Goal: Contribute content: Contribute content

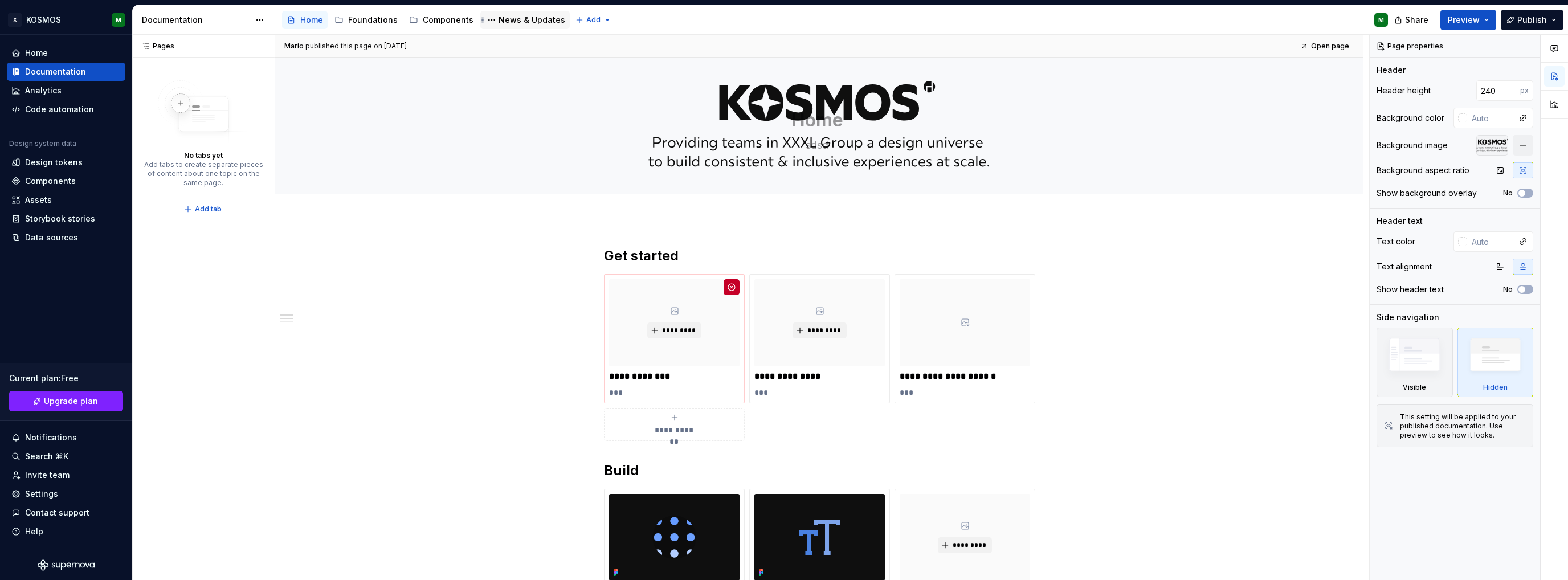
click at [513, 20] on div "News & Updates" at bounding box center [532, 20] width 66 height 11
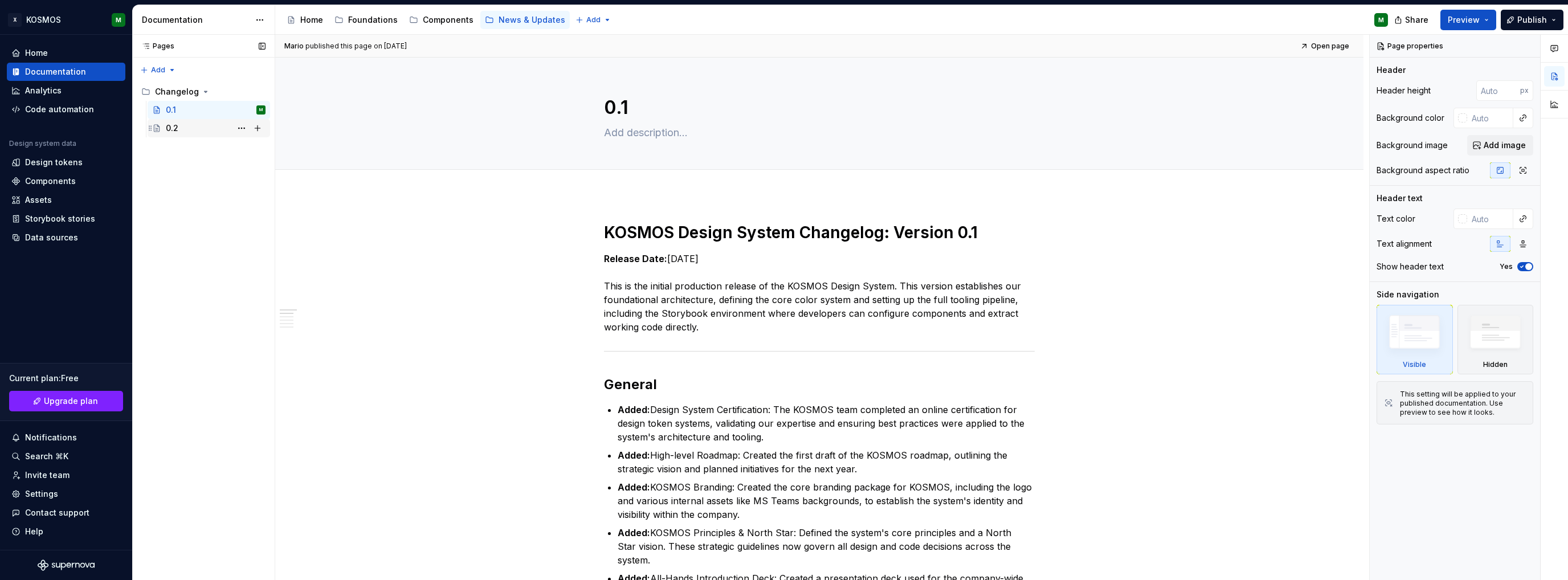
click at [174, 128] on div "0.2" at bounding box center [171, 128] width 12 height 11
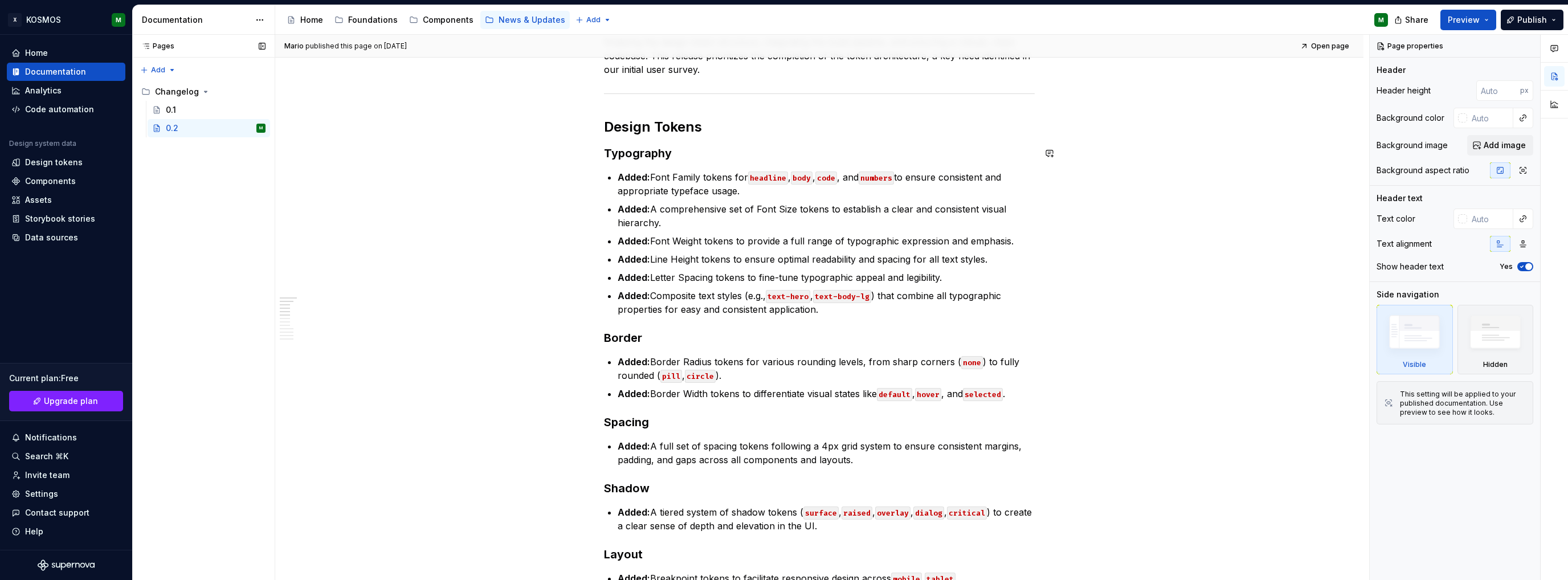
scroll to position [114, 0]
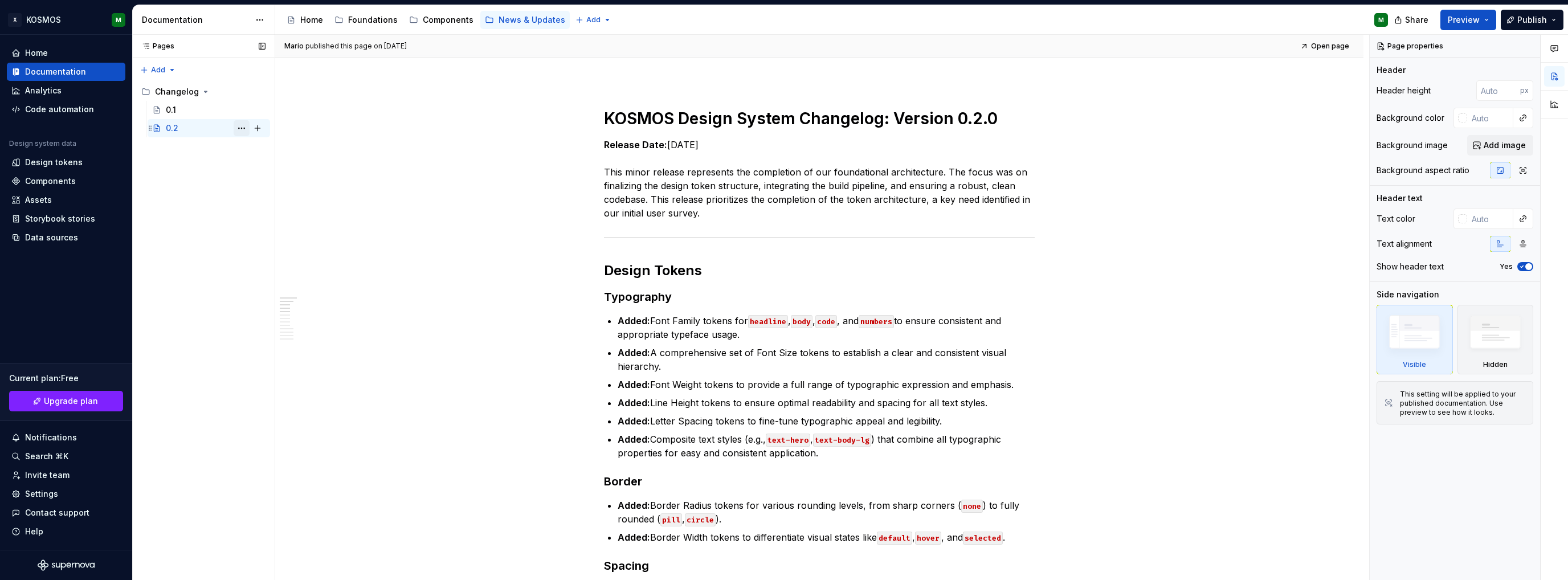
click at [246, 125] on button "Page tree" at bounding box center [241, 128] width 16 height 16
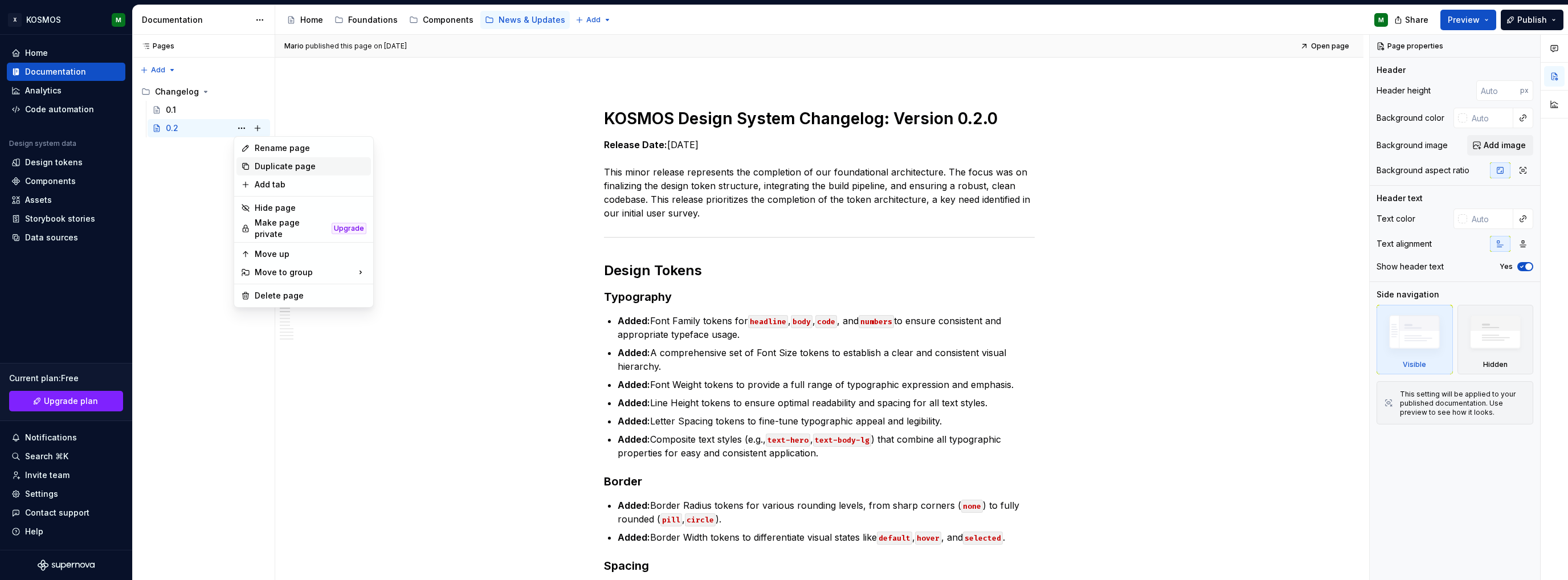
click at [264, 161] on div "Duplicate page" at bounding box center [310, 166] width 111 height 11
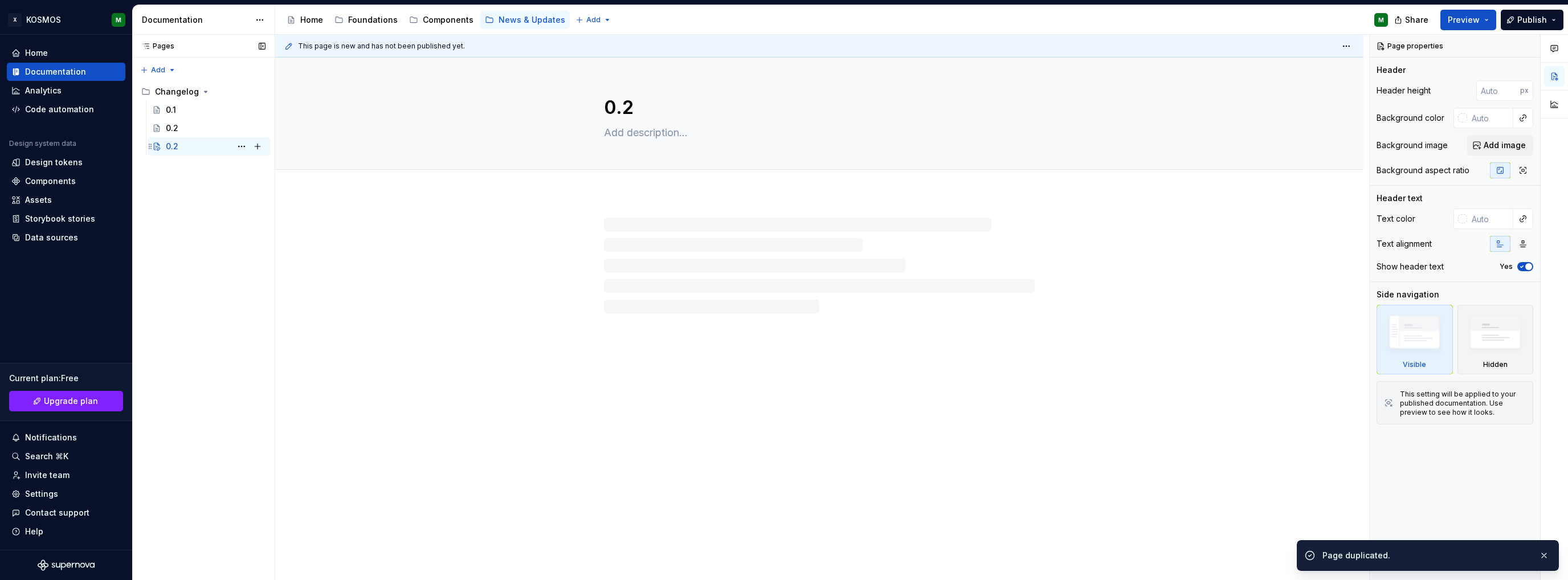
click at [173, 146] on div "0.2" at bounding box center [171, 146] width 12 height 11
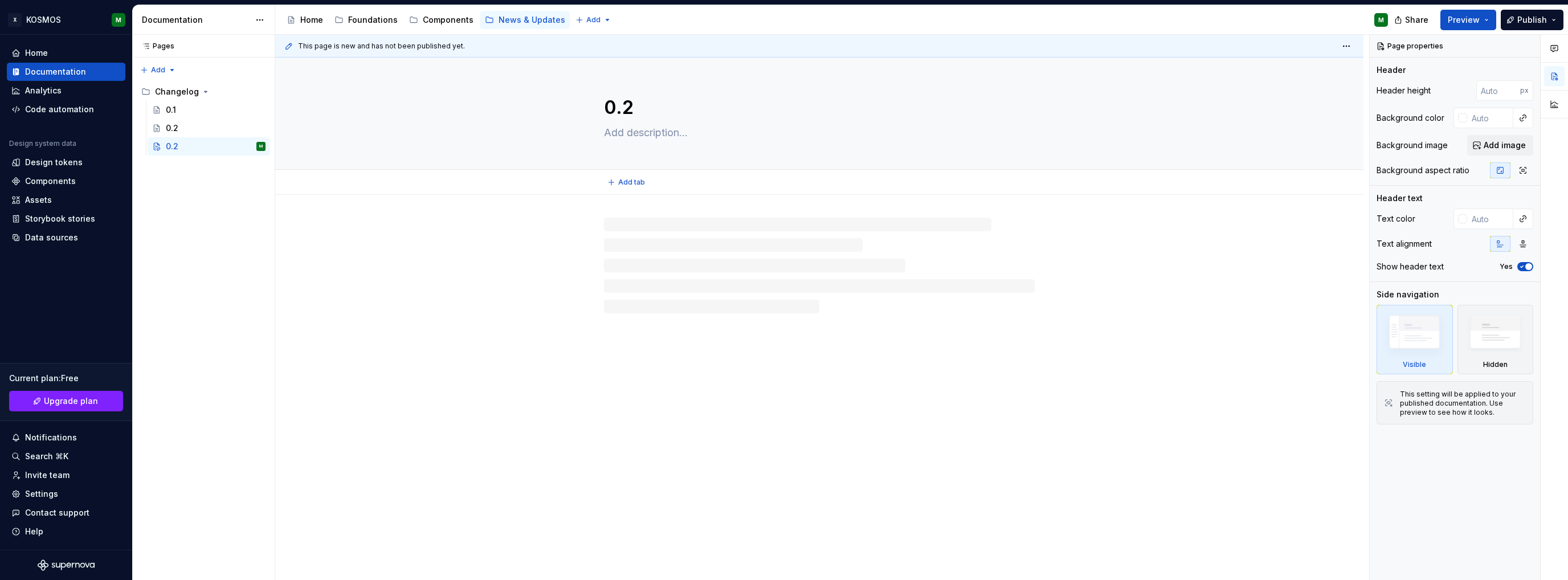
click at [627, 105] on textarea "0.2" at bounding box center [817, 108] width 431 height 27
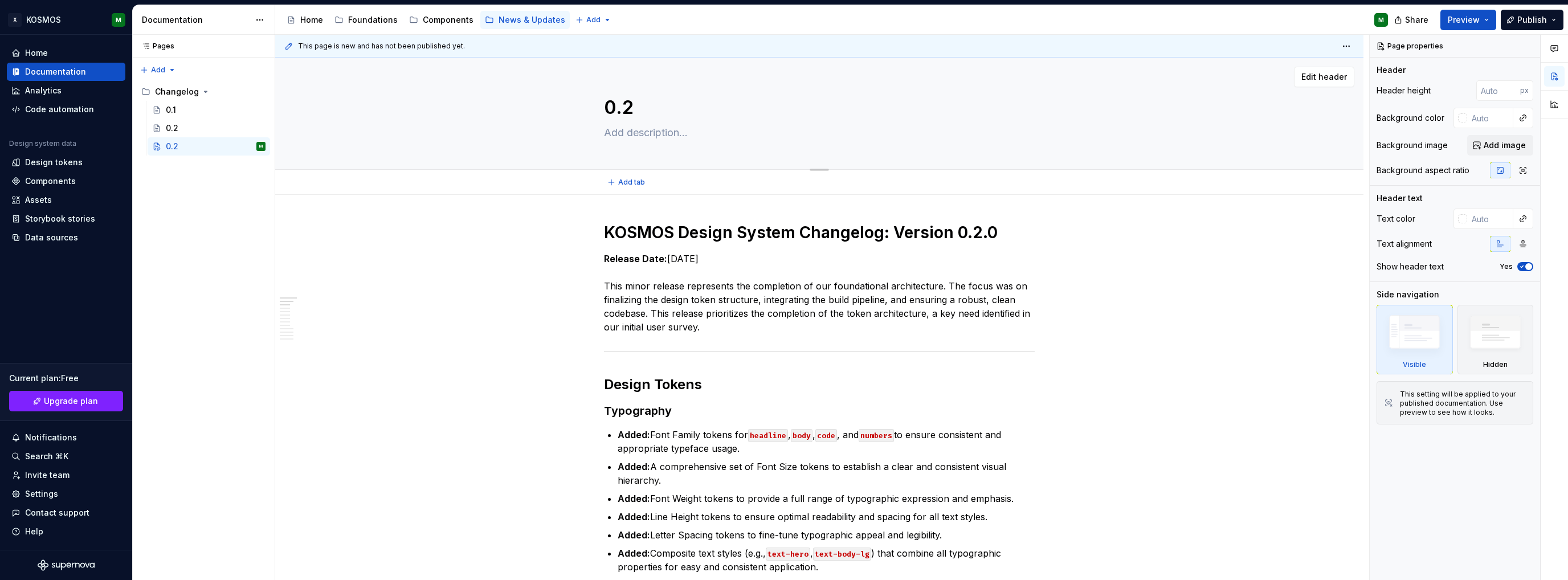
type textarea "*"
type textarea "0."
type textarea "*"
type textarea "0.3"
type textarea "*"
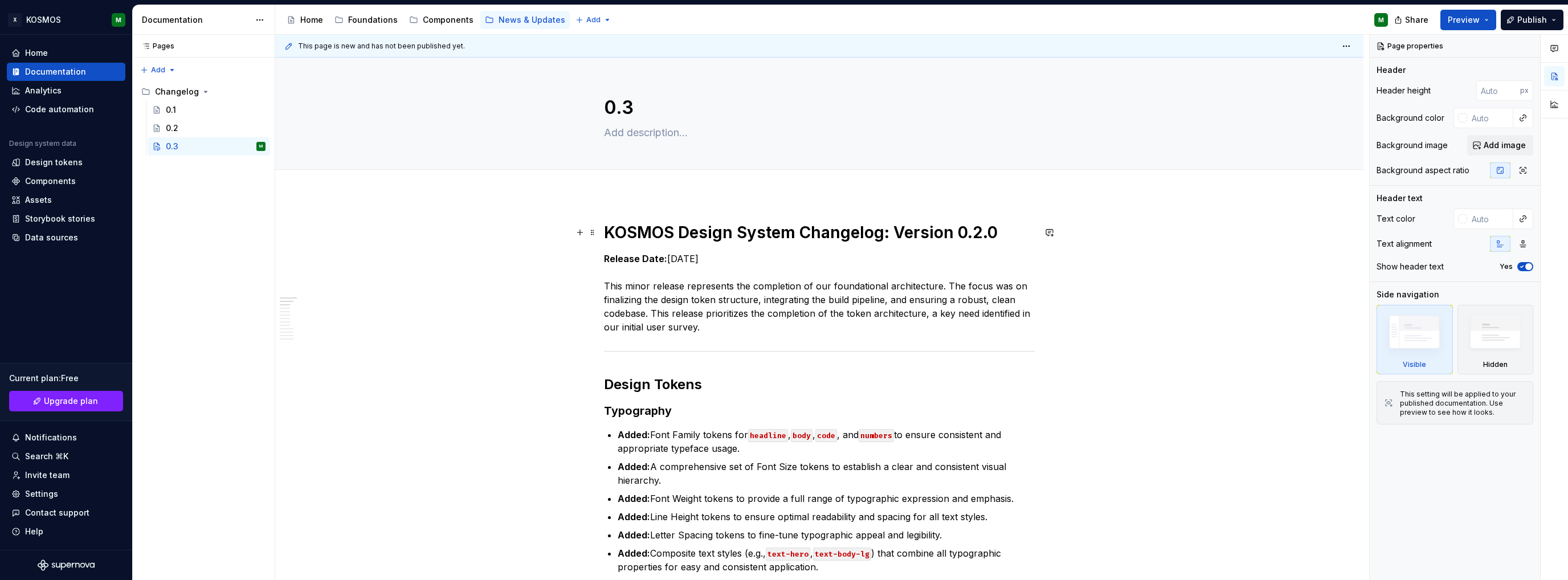
type textarea "0.3"
click at [610, 242] on h1 "KOSMOS Design System Changelog: Version 0.2.0" at bounding box center [819, 232] width 431 height 20
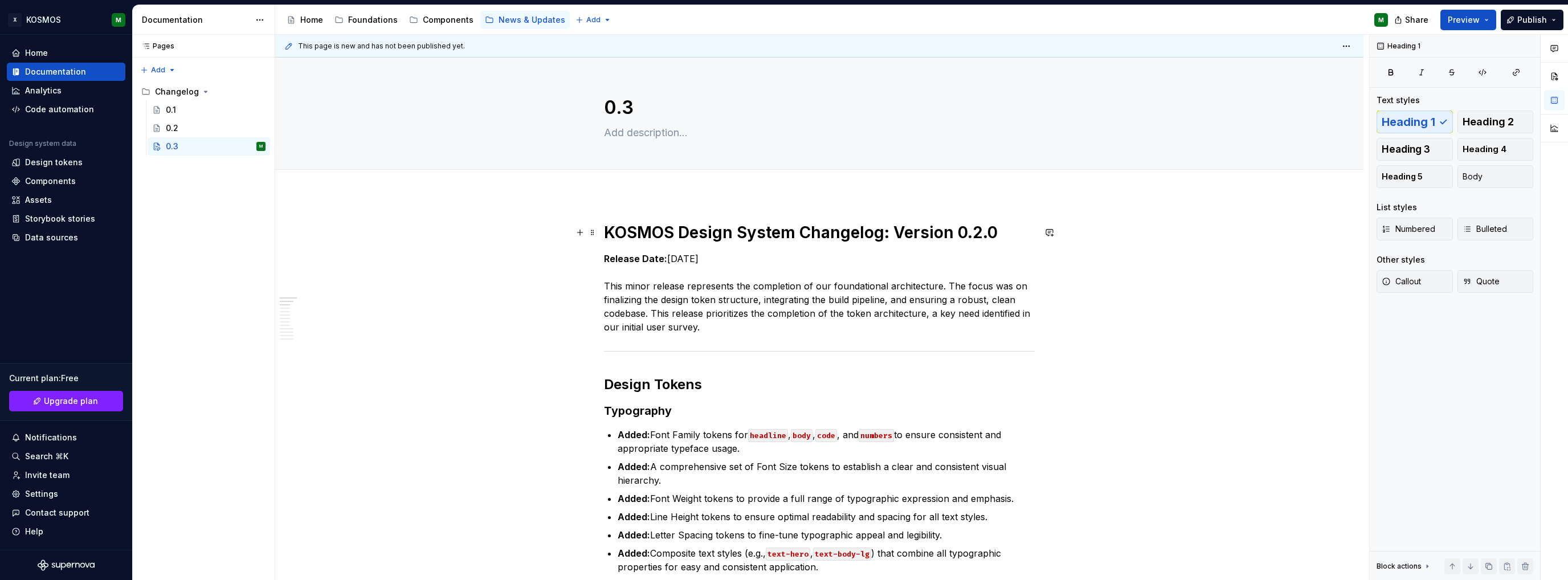
type textarea "*"
click at [969, 231] on h1 "KOSMOS Design System Changelog: Version 0.2.0" at bounding box center [819, 232] width 431 height 20
click at [995, 226] on h1 "KOSMOS Design System Changelog: Version 0.3.0" at bounding box center [819, 232] width 431 height 20
drag, startPoint x: 201, startPoint y: 124, endPoint x: 408, endPoint y: 220, distance: 228.2
click at [201, 124] on div "0.2" at bounding box center [215, 128] width 100 height 11
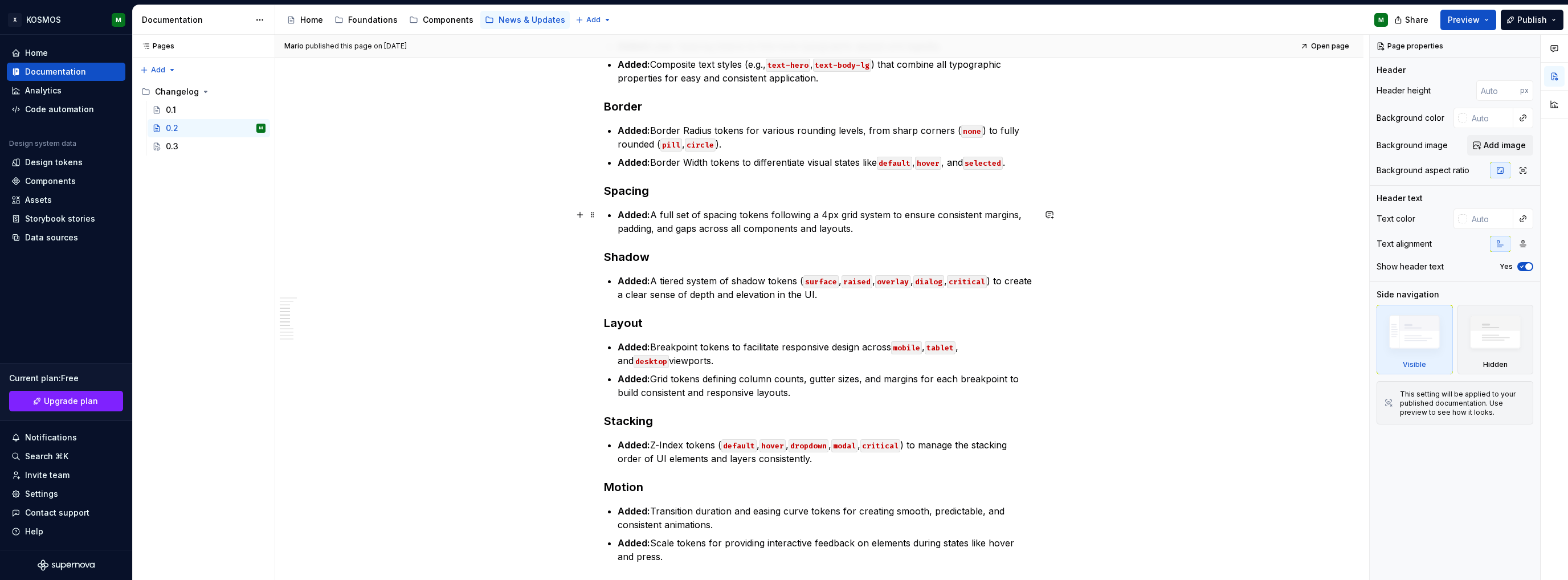
scroll to position [740, 0]
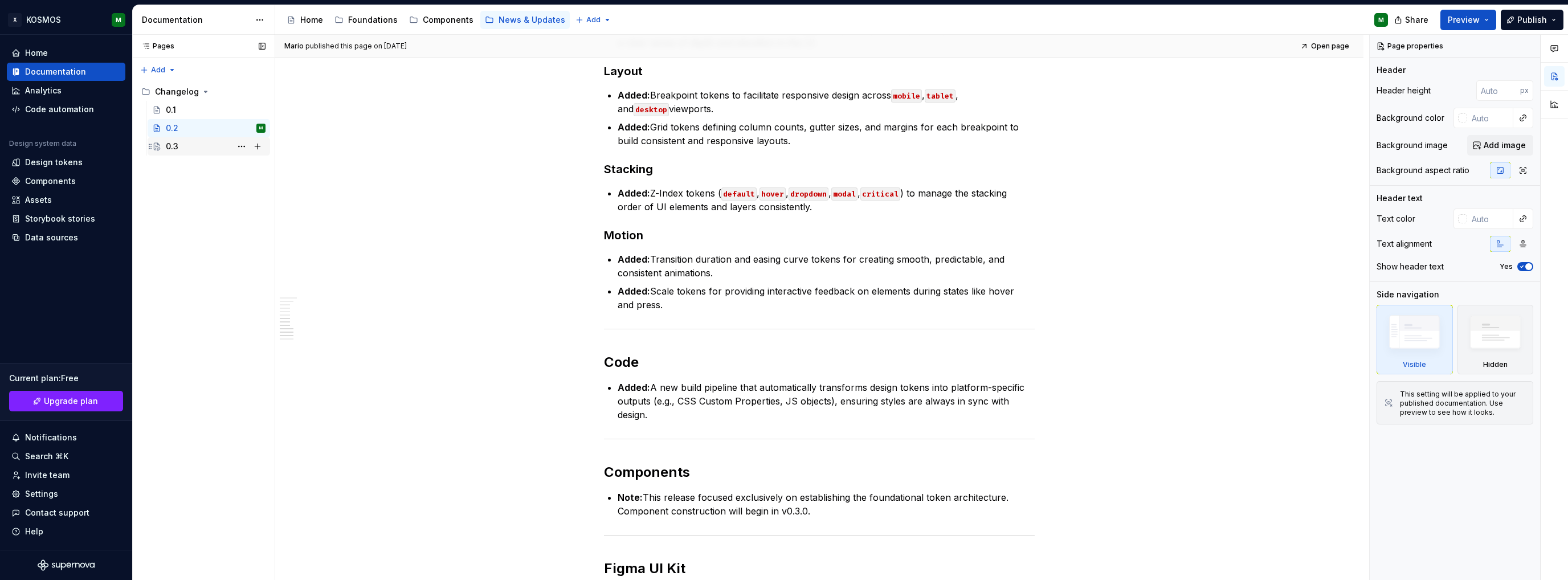
click at [188, 143] on div "0.3" at bounding box center [215, 146] width 100 height 16
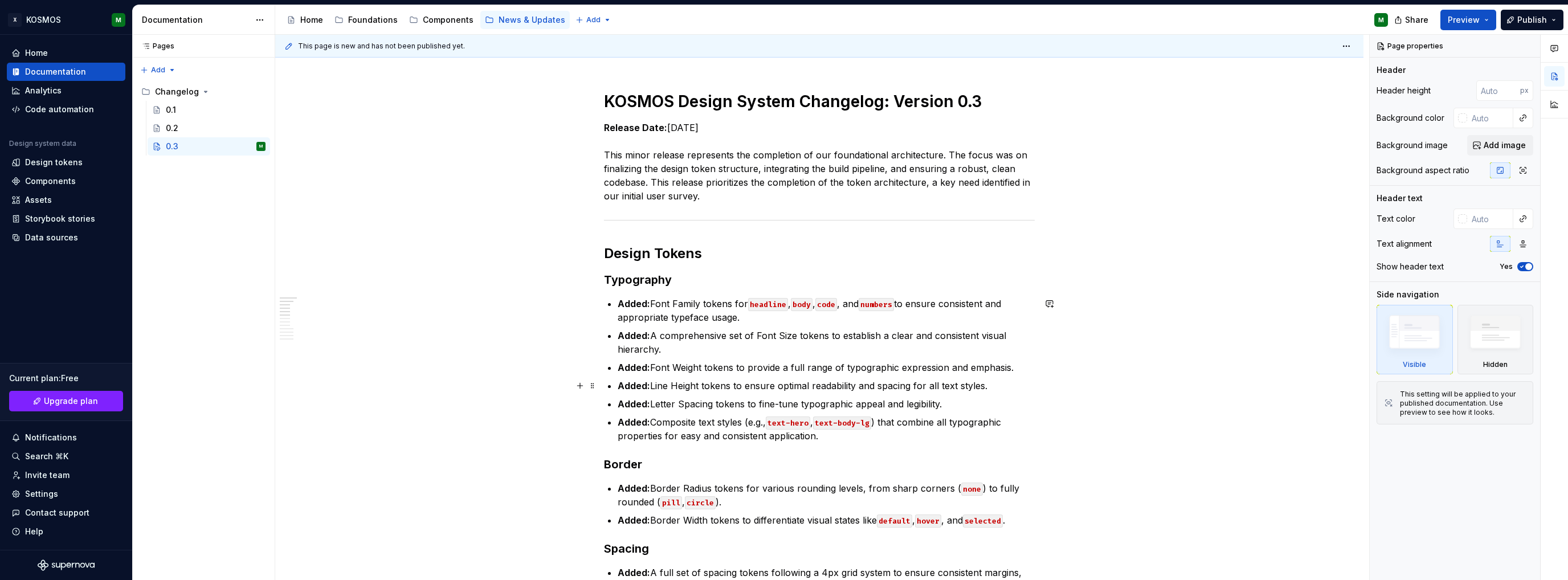
scroll to position [228, 0]
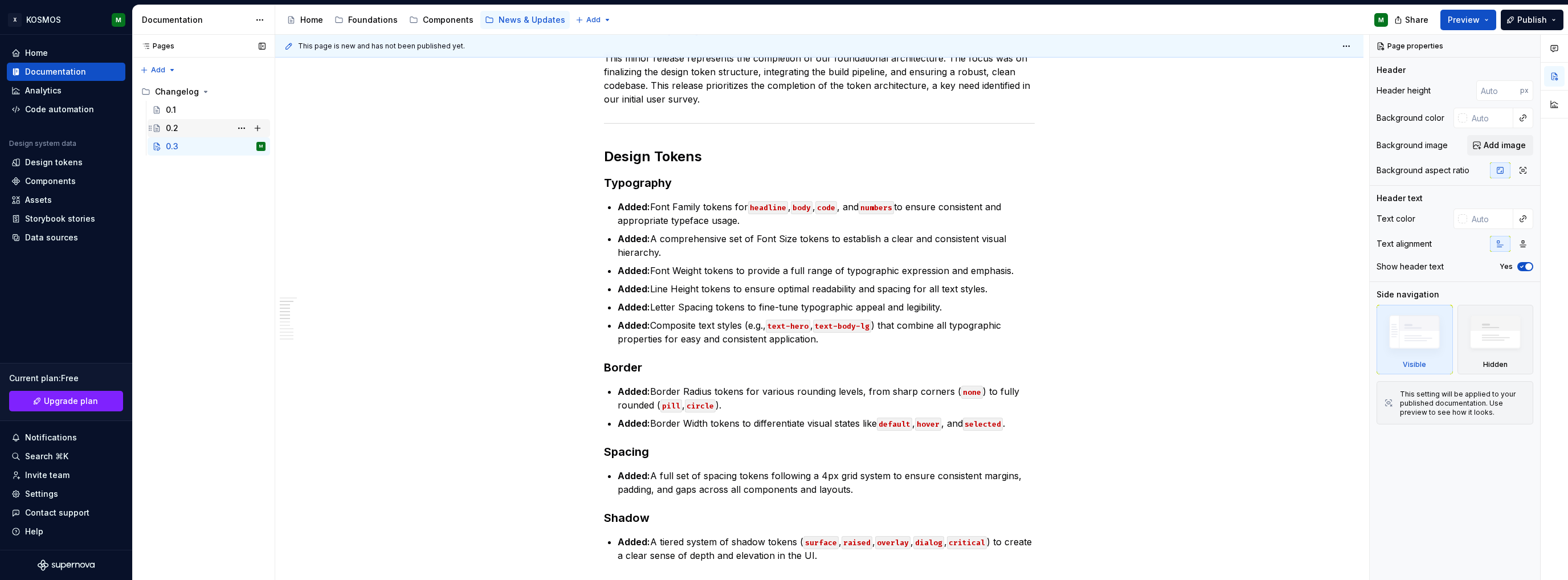
click at [178, 135] on div "0.2" at bounding box center [215, 128] width 100 height 16
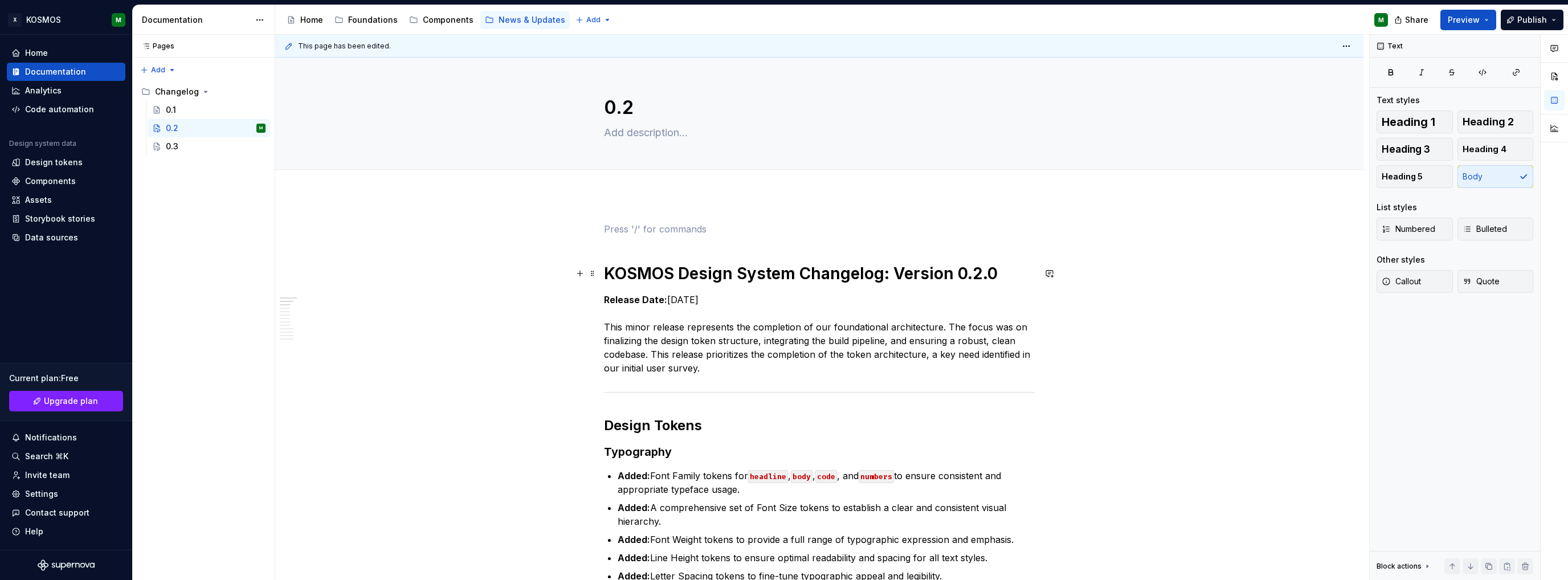
click at [725, 270] on h1 "KOSMOS Design System Changelog: Version 0.2.0" at bounding box center [819, 273] width 431 height 20
click at [694, 233] on p at bounding box center [819, 229] width 431 height 14
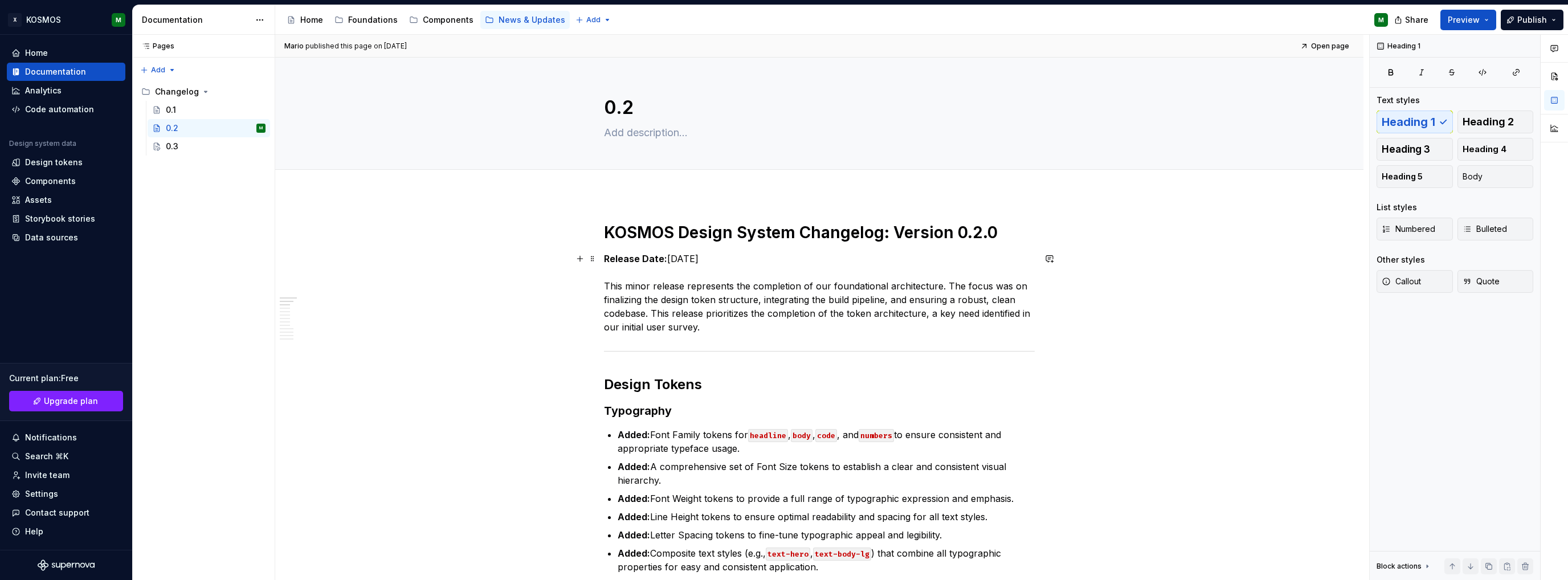
click at [691, 292] on p "Release Date: [DATE] This minor release represents the completion of our founda…" at bounding box center [819, 293] width 431 height 82
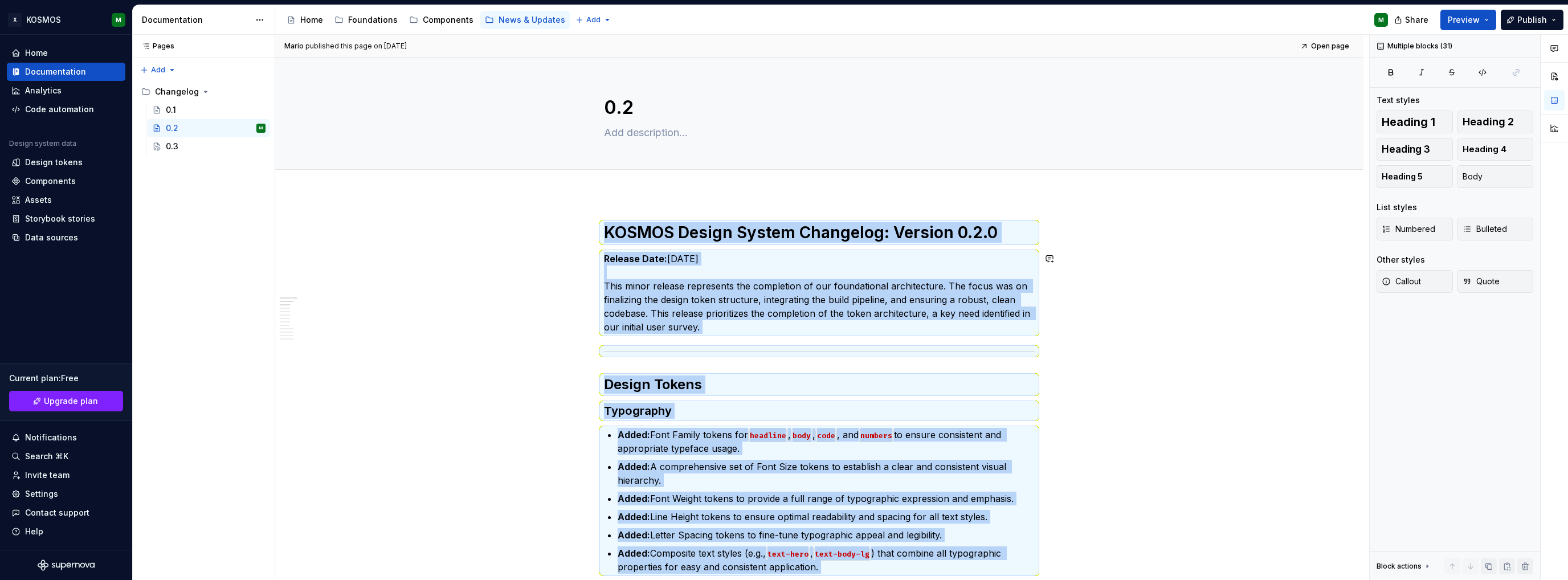
copy div "KOSMOS Design System Changelog: Version 0.2.0 Release Date: [DATE] This minor r…"
click at [674, 260] on p "Release Date: [DATE] This minor release represents the completion of our founda…" at bounding box center [819, 293] width 431 height 82
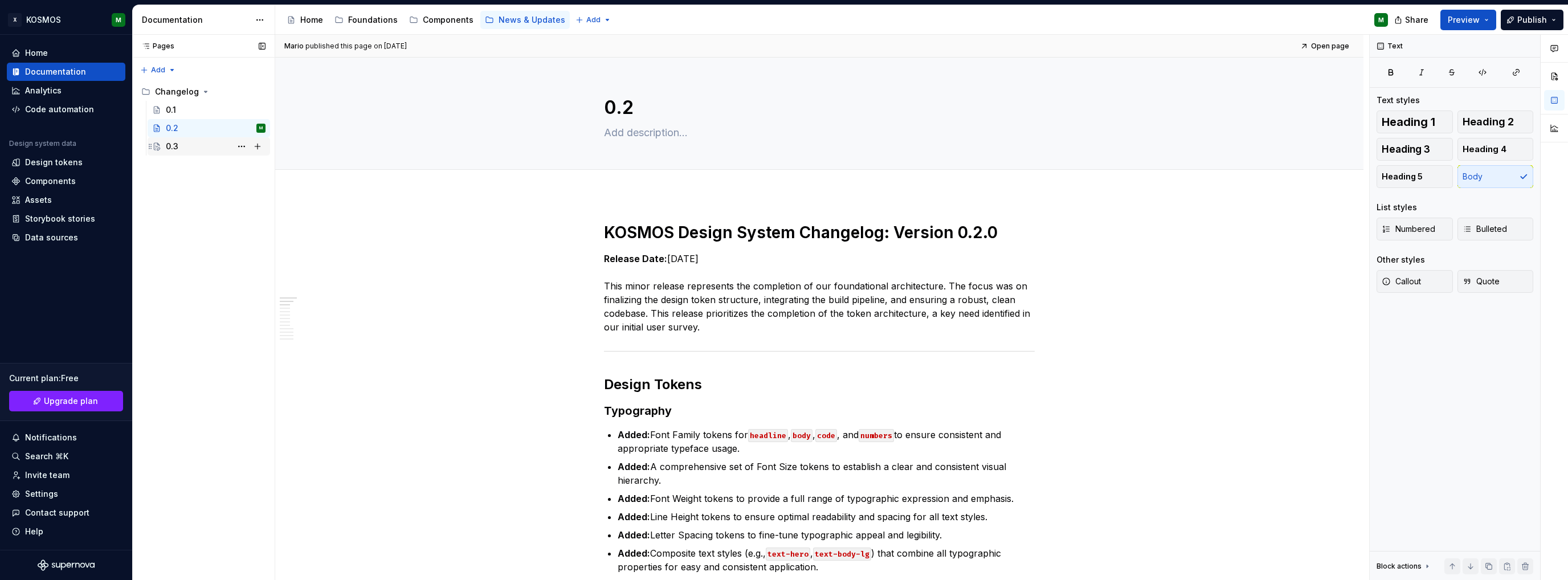
click at [192, 143] on div "0.3" at bounding box center [215, 146] width 100 height 16
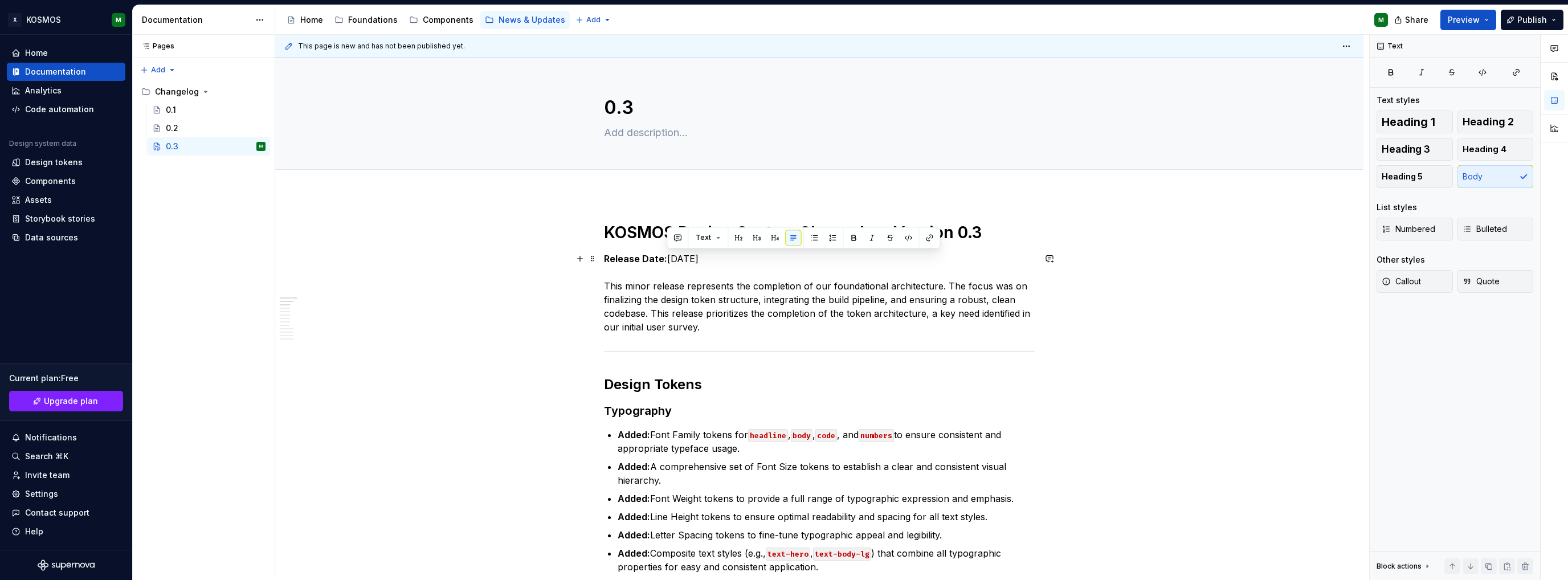
drag, startPoint x: 668, startPoint y: 257, endPoint x: 715, endPoint y: 260, distance: 47.1
click at [716, 260] on p "Release Date: [DATE] This minor release represents the completion of our founda…" at bounding box center [819, 293] width 431 height 82
click at [704, 301] on p "Release Date: [DATE] This minor release represents the completion of our founda…" at bounding box center [819, 293] width 431 height 82
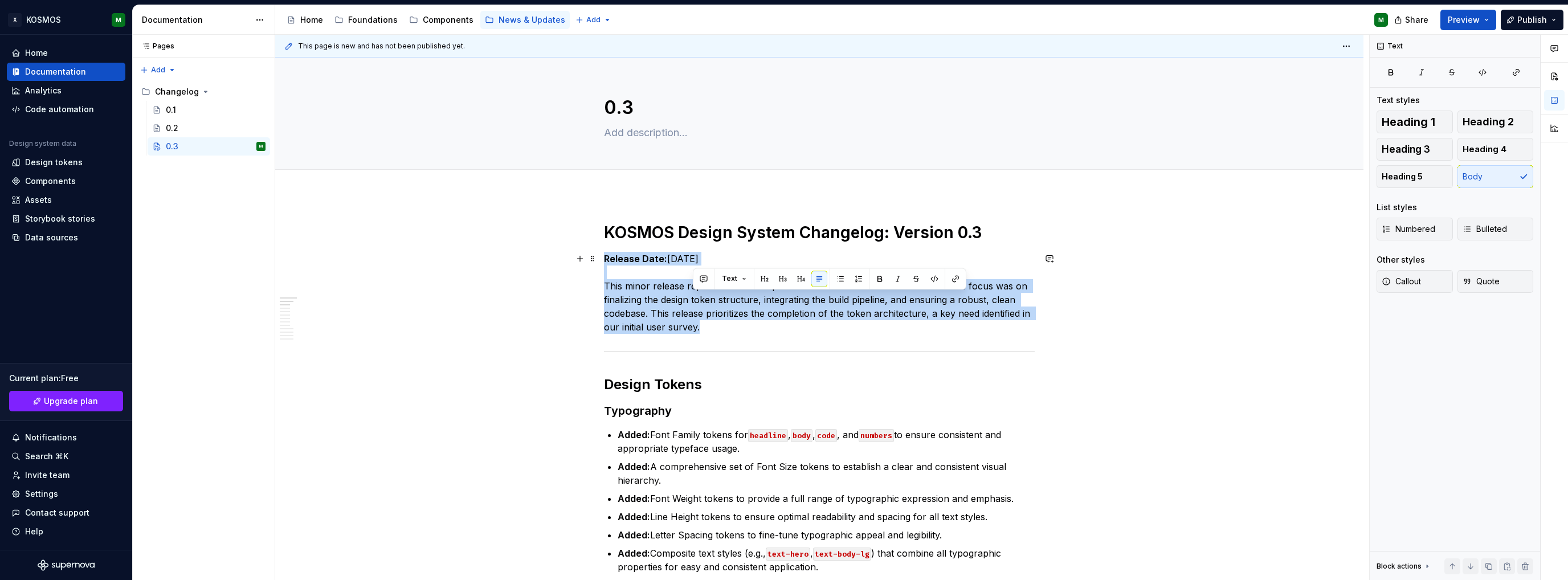
click at [704, 301] on p "Release Date: [DATE] This minor release represents the completion of our founda…" at bounding box center [819, 293] width 431 height 82
click at [699, 310] on p "Release Date: [DATE] This minor release represents the completion of our founda…" at bounding box center [819, 293] width 431 height 82
drag, startPoint x: 703, startPoint y: 328, endPoint x: 598, endPoint y: 288, distance: 112.4
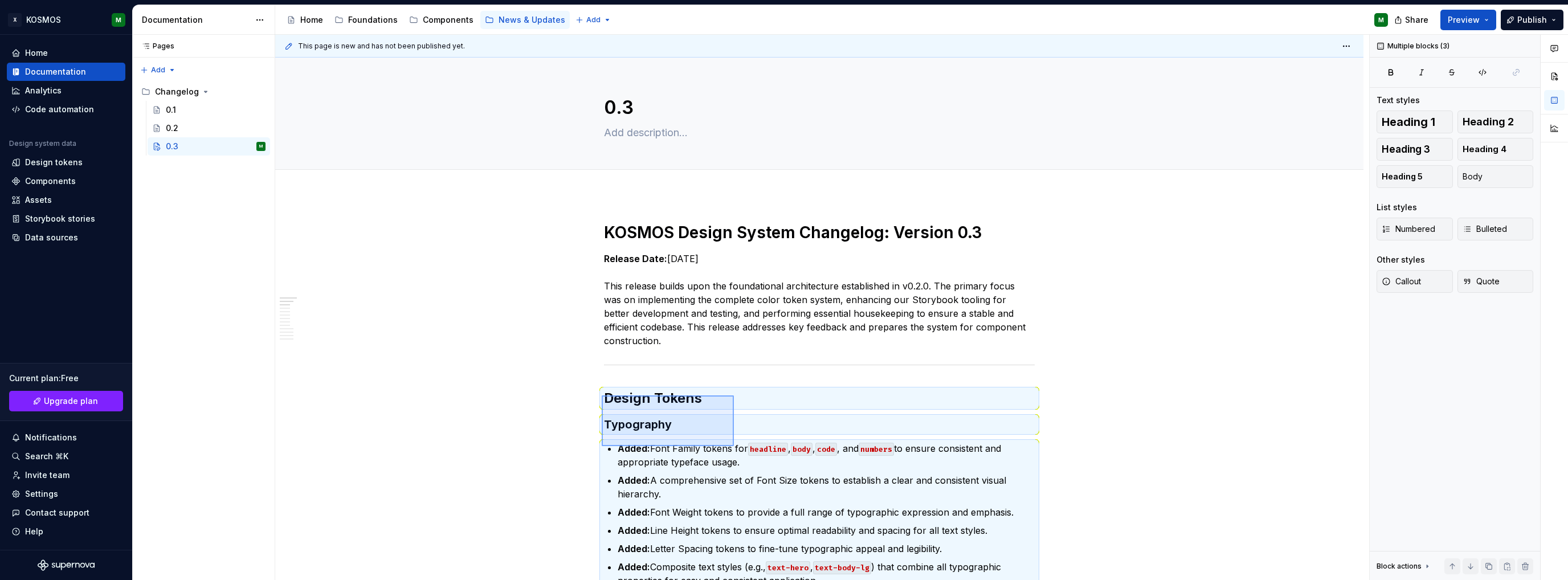
drag, startPoint x: 624, startPoint y: 400, endPoint x: 699, endPoint y: 427, distance: 79.7
click at [732, 445] on div "This page is new and has not been published yet. 0.3 Edit header KOSMOS Design …" at bounding box center [822, 307] width 1094 height 545
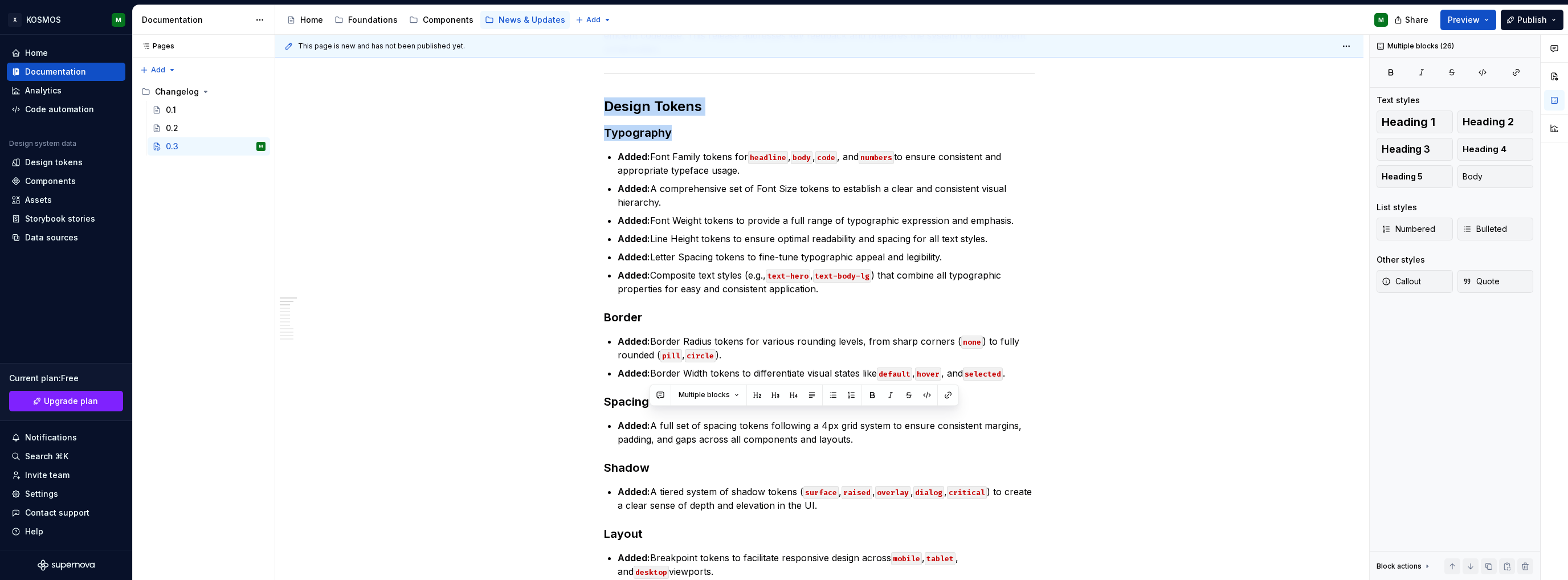
scroll to position [7, 0]
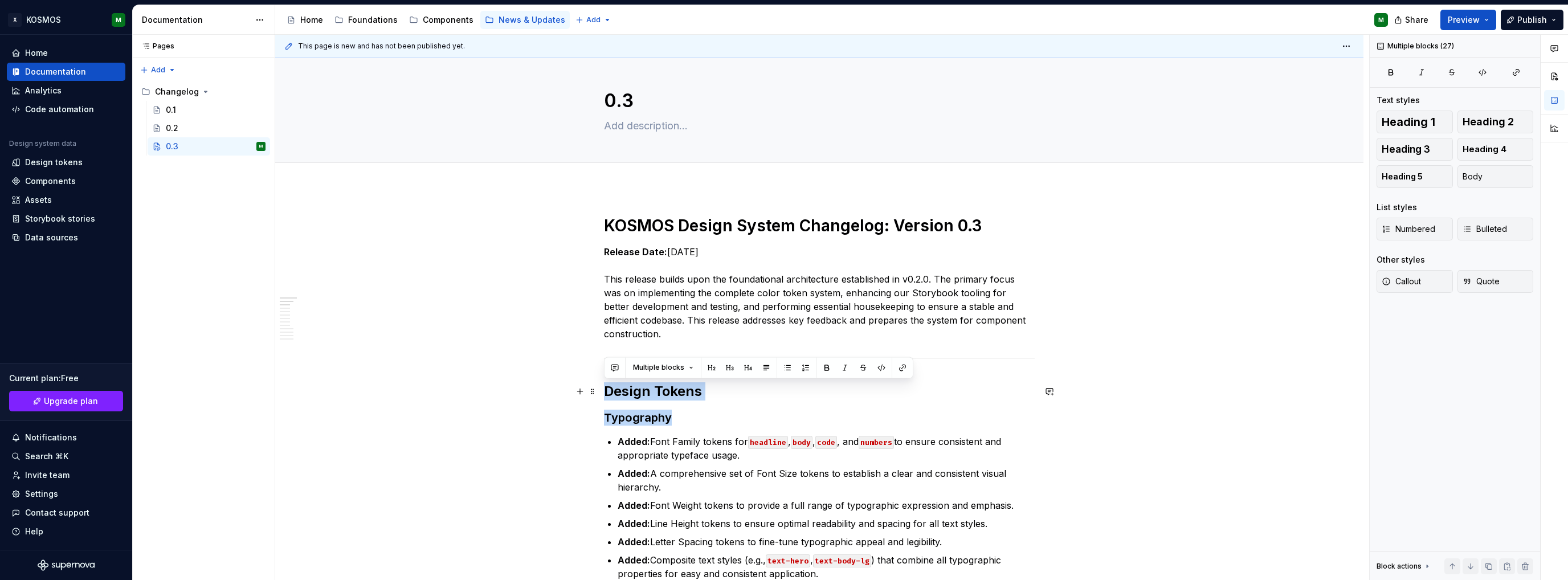
drag, startPoint x: 1001, startPoint y: 491, endPoint x: 606, endPoint y: 394, distance: 406.7
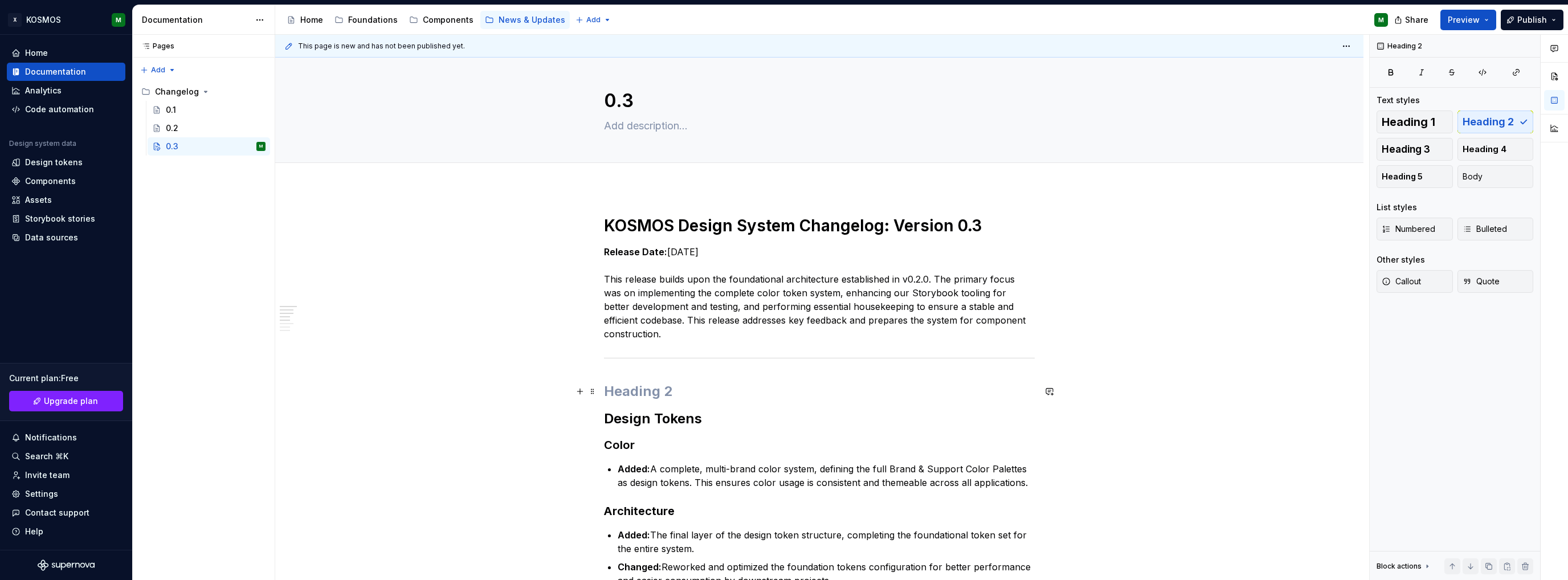
click at [654, 392] on h2 at bounding box center [819, 392] width 431 height 18
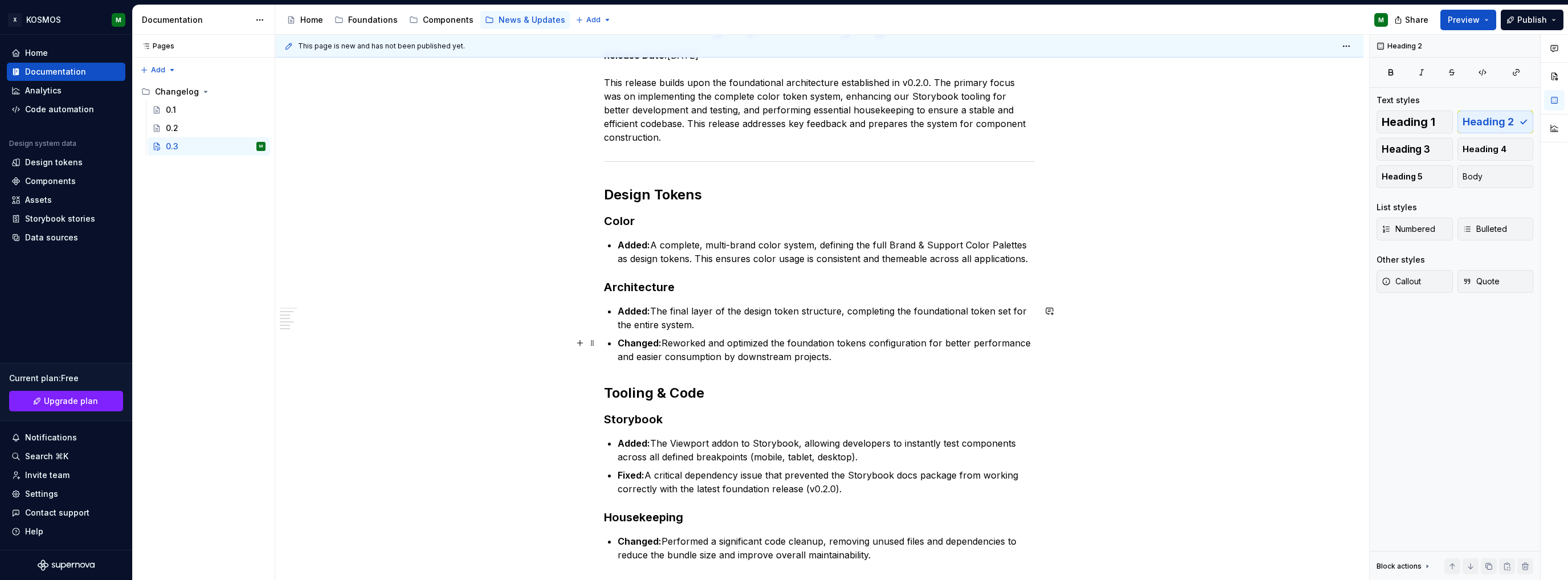
scroll to position [235, 0]
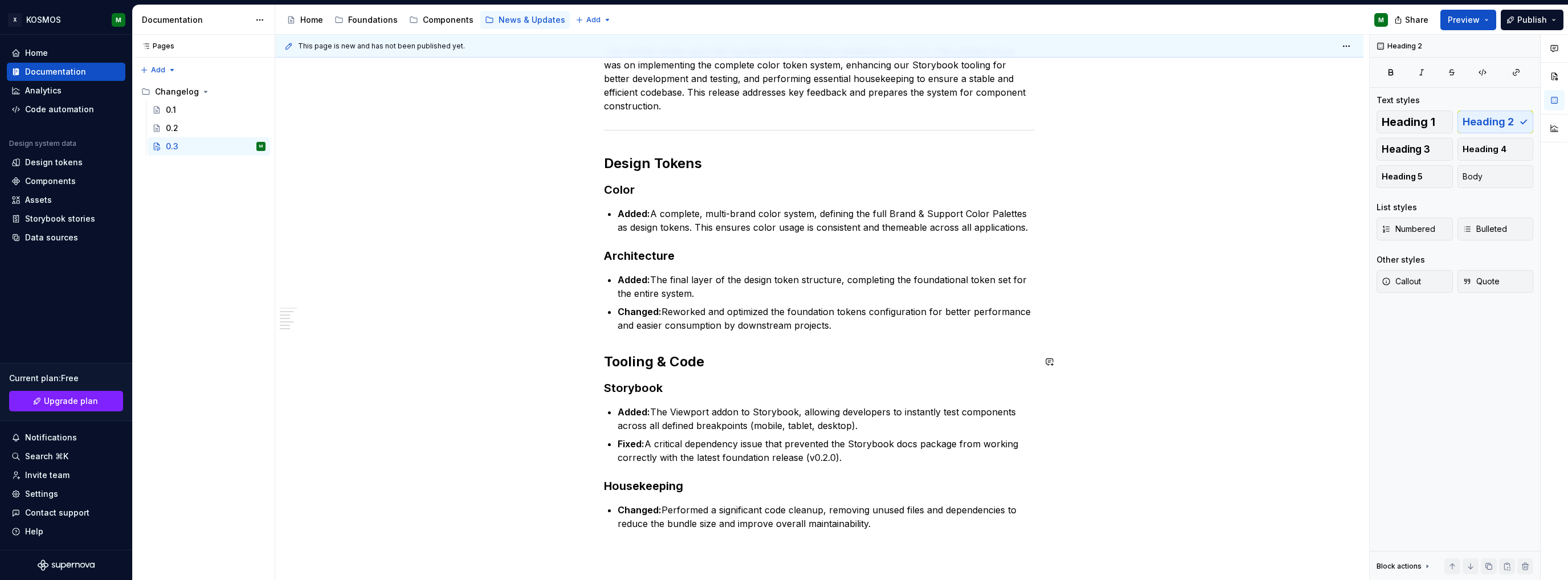
click at [847, 319] on p "Changed: Reworked and optimized the foundation tokens configuration for better …" at bounding box center [826, 319] width 417 height 27
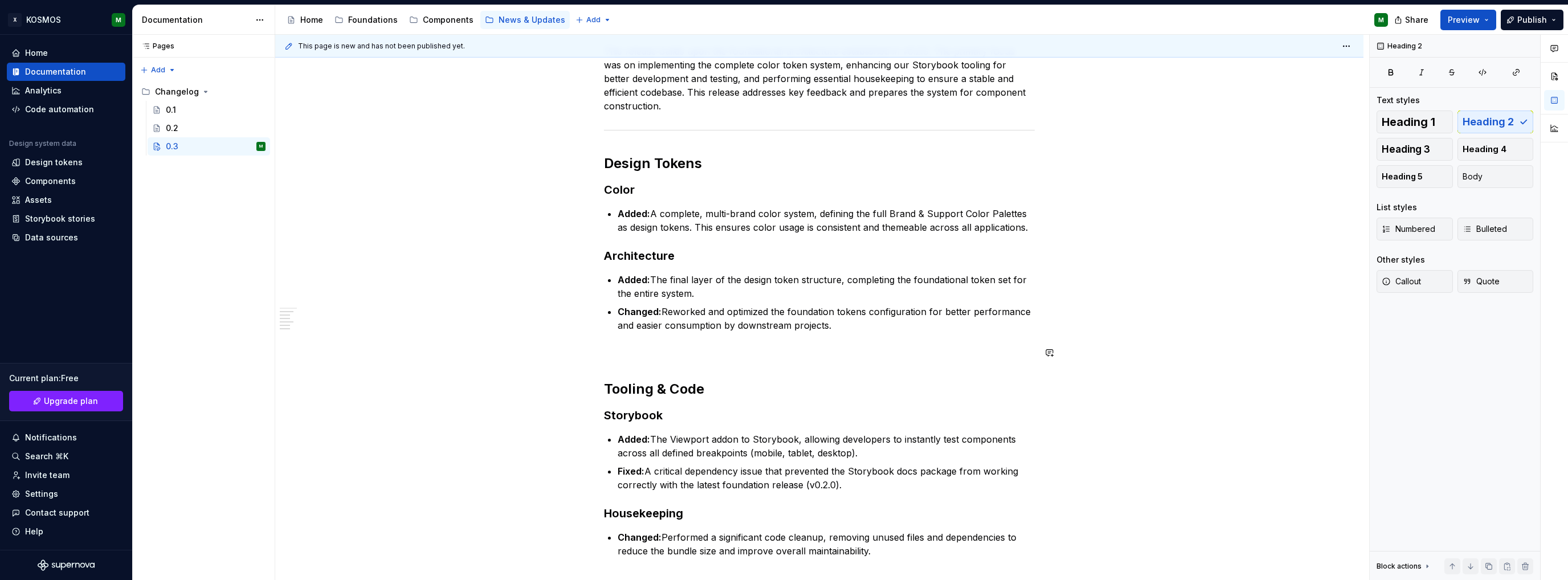
click at [657, 358] on p at bounding box center [819, 353] width 431 height 14
click at [585, 357] on button "button" at bounding box center [580, 353] width 16 height 16
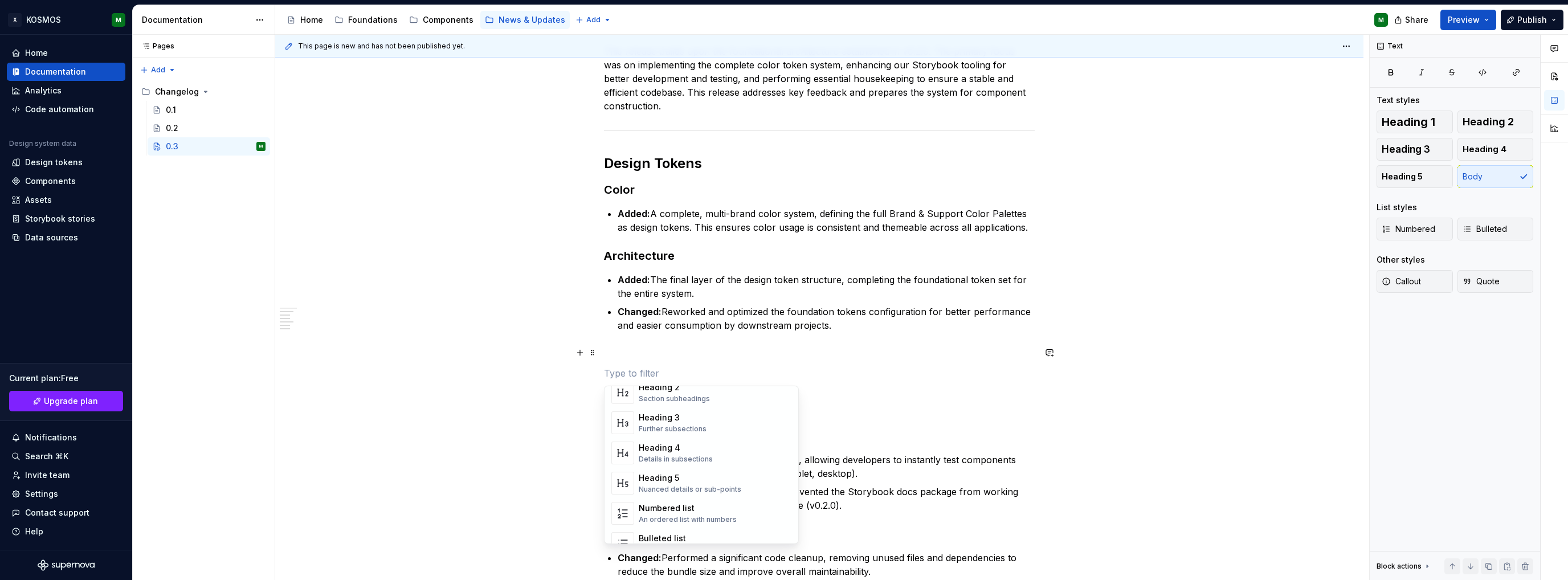
scroll to position [341, 0]
click at [673, 450] on div "Divider" at bounding box center [667, 445] width 57 height 11
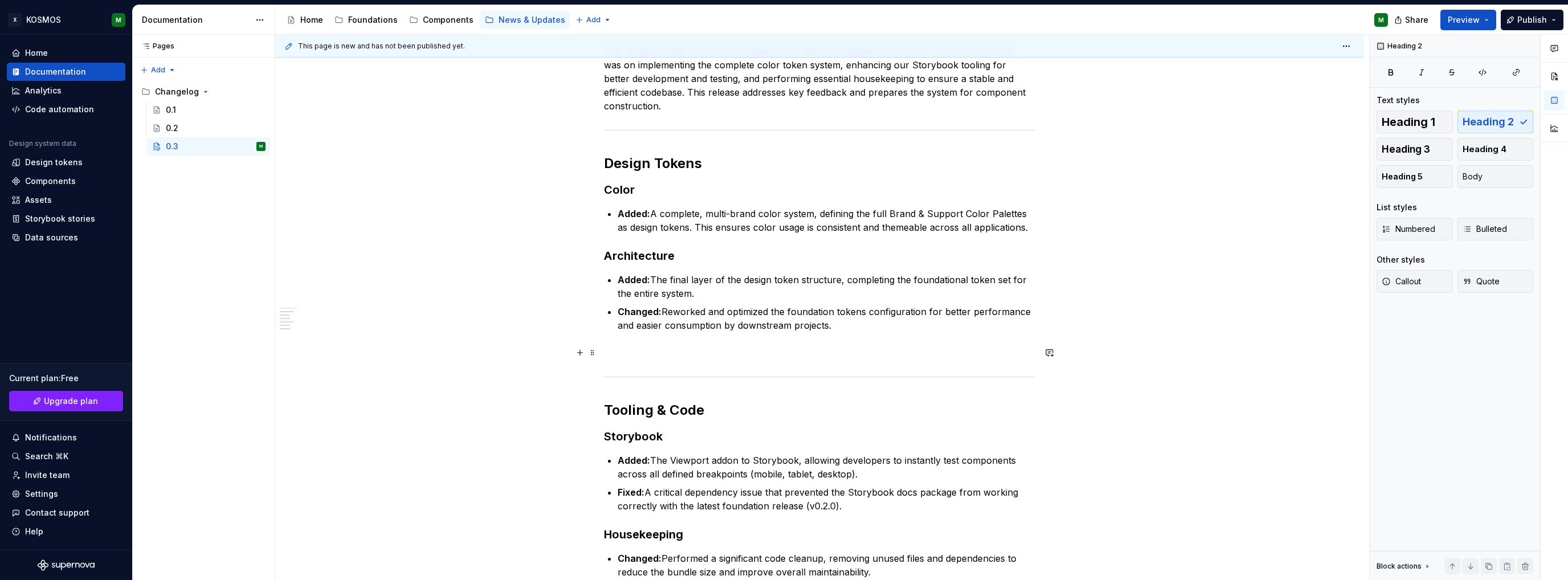
click at [632, 345] on div "KOSMOS Design System Changelog: Version 0.3 Release Date: [DATE] This release b…" at bounding box center [819, 297] width 431 height 618
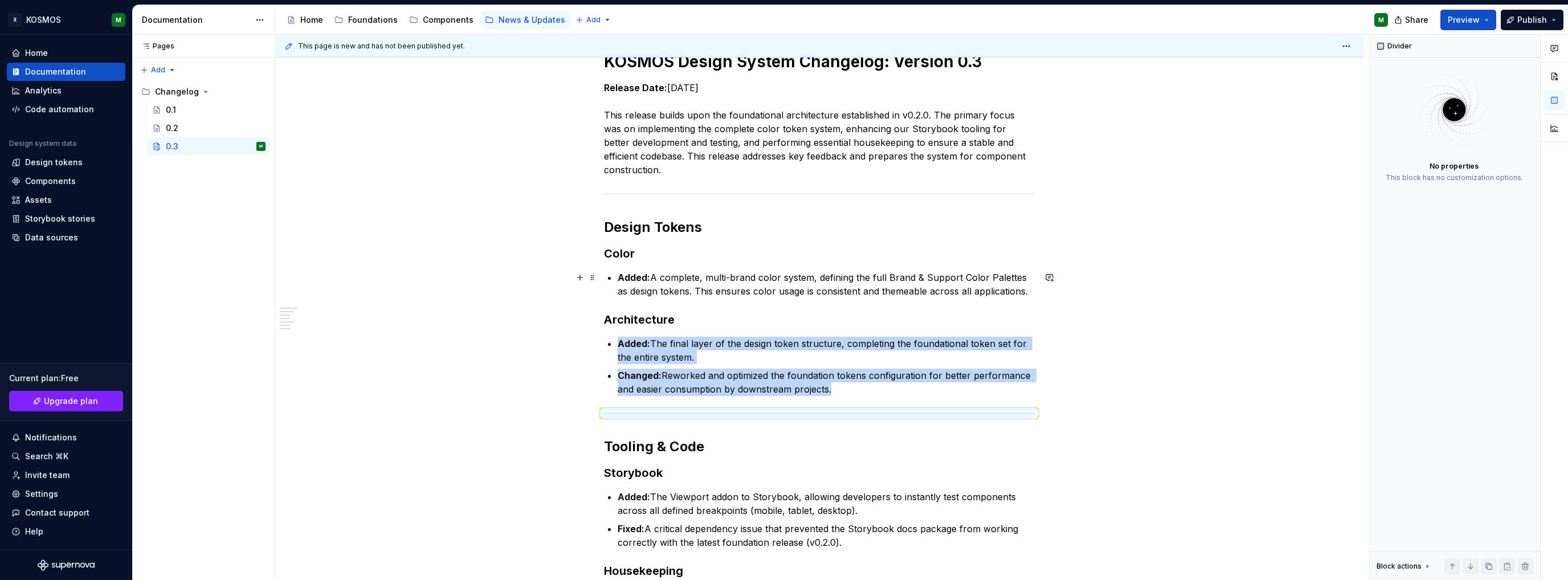
scroll to position [114, 0]
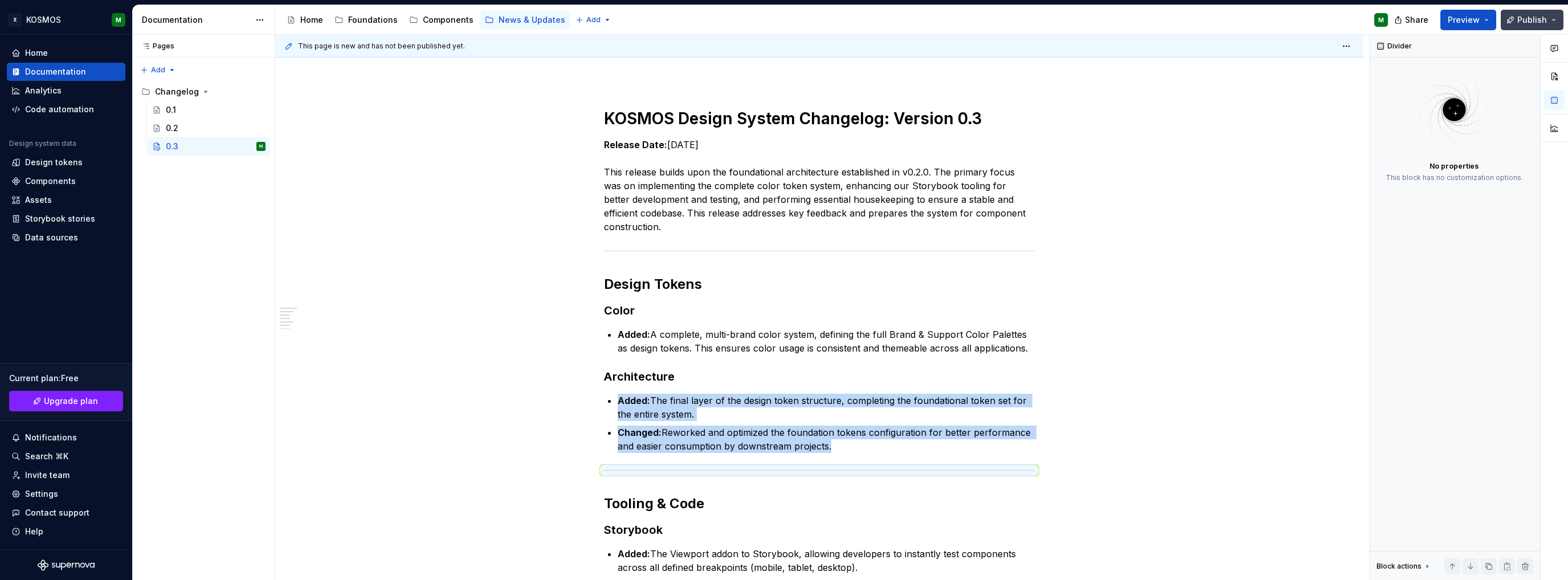
click at [1545, 16] on span "Publish" at bounding box center [1532, 20] width 29 height 11
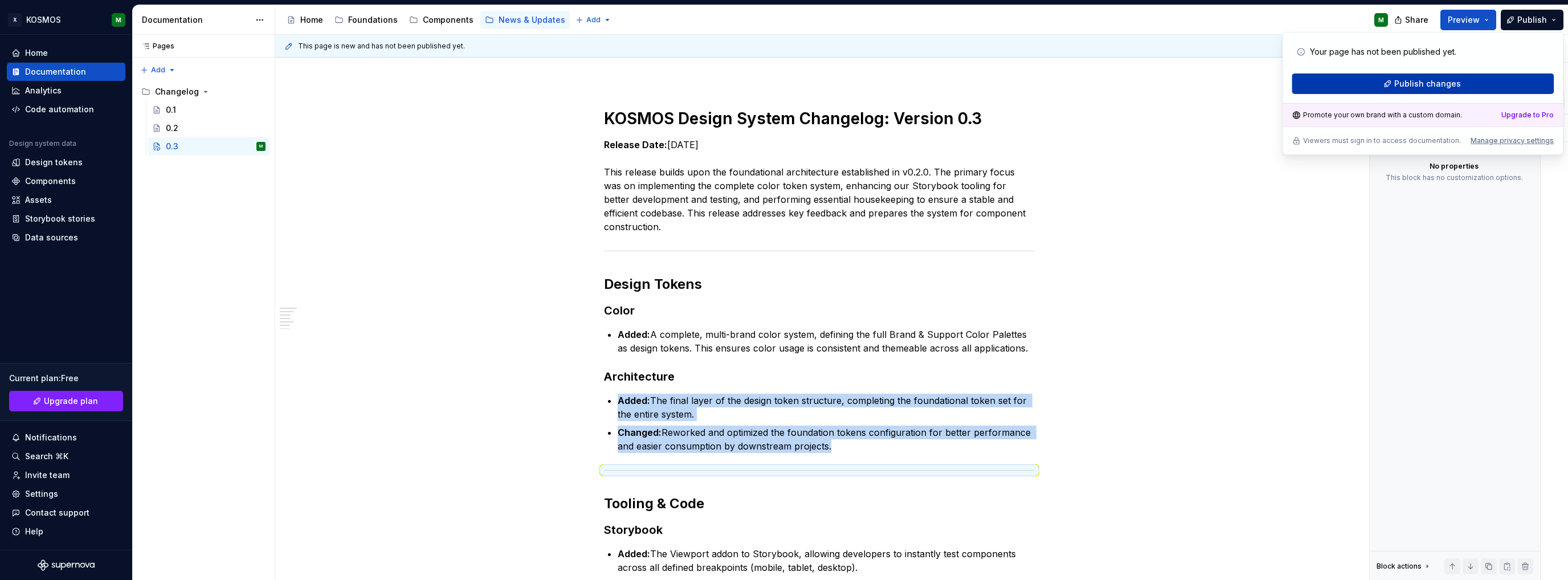
click at [1451, 88] on span "Publish changes" at bounding box center [1427, 83] width 66 height 11
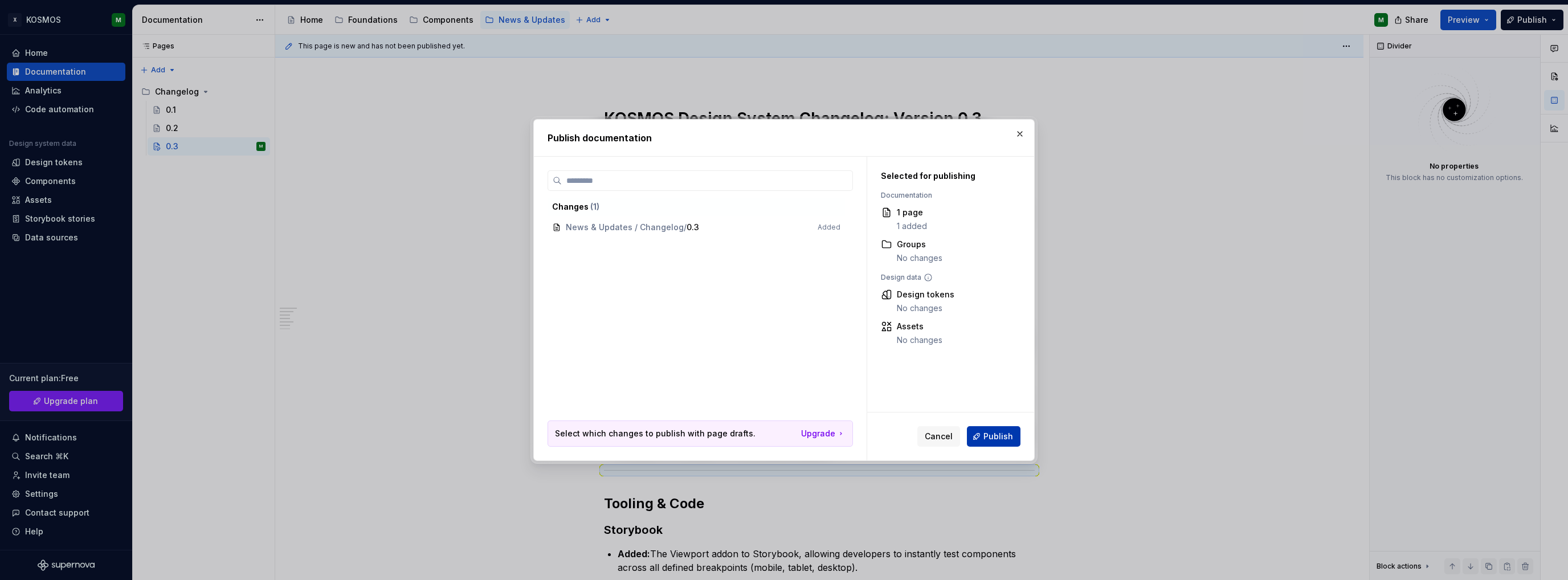
click at [991, 436] on span "Publish" at bounding box center [998, 436] width 29 height 11
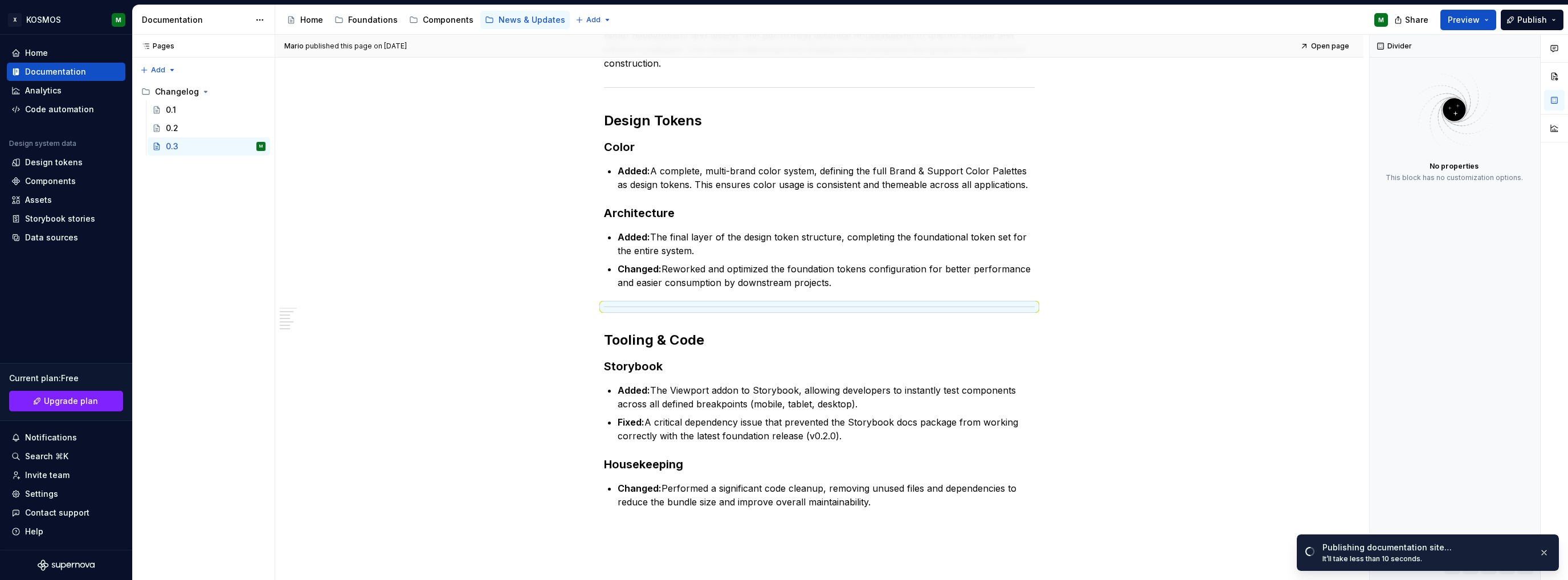
scroll to position [285, 0]
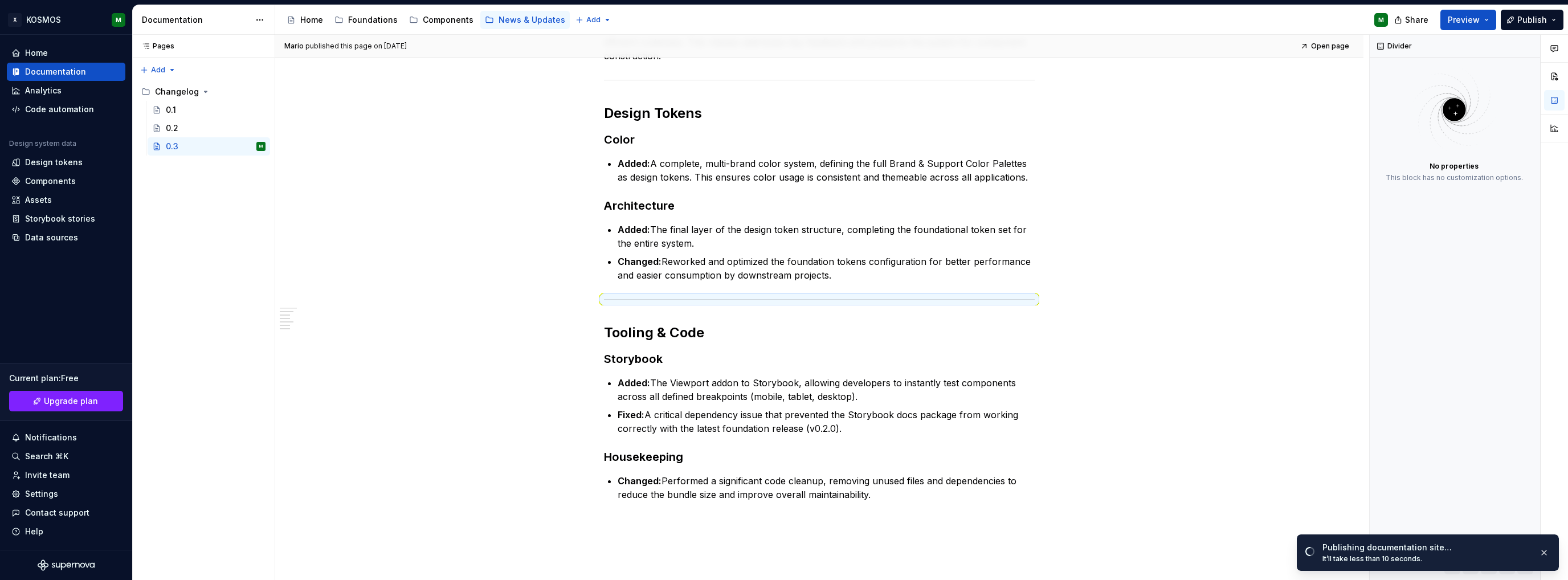
type textarea "*"
